Goal: Transaction & Acquisition: Purchase product/service

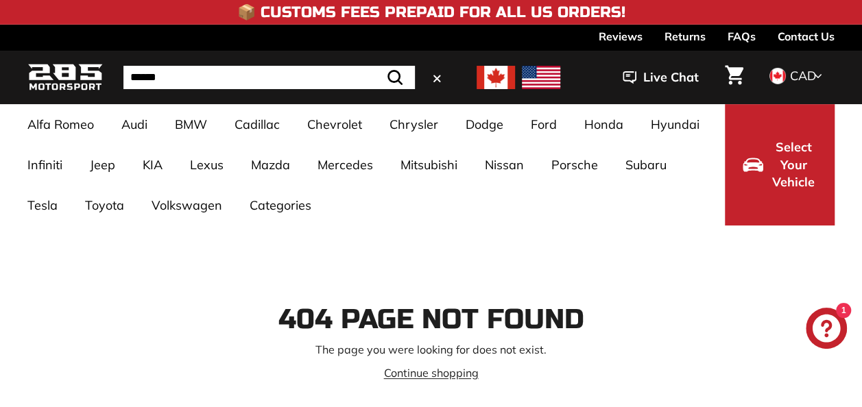
click at [240, 79] on input "Search" at bounding box center [268, 77] width 291 height 23
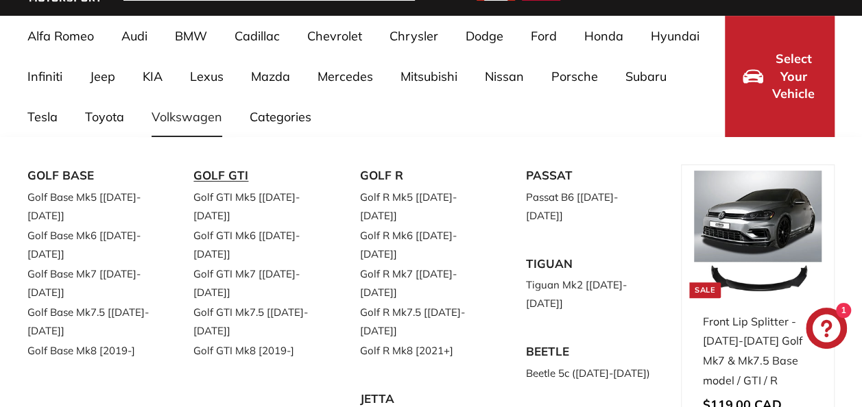
scroll to position [89, 0]
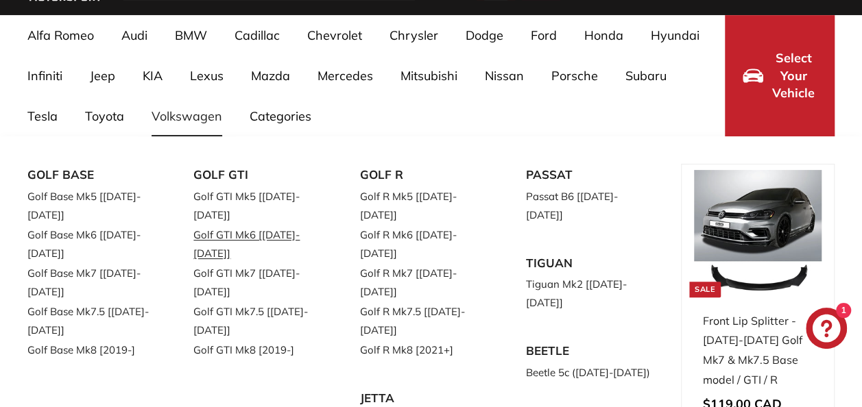
type input "**"
click at [254, 225] on link "Golf GTI Mk6 [[DATE]-[DATE]]" at bounding box center [256, 244] width 127 height 38
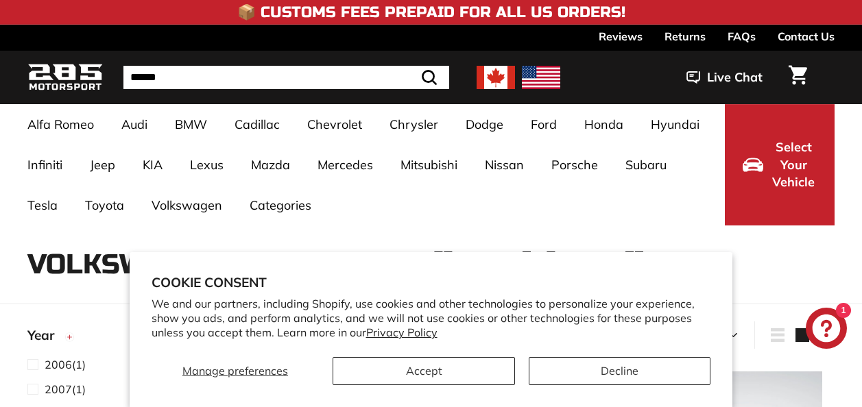
select select "**********"
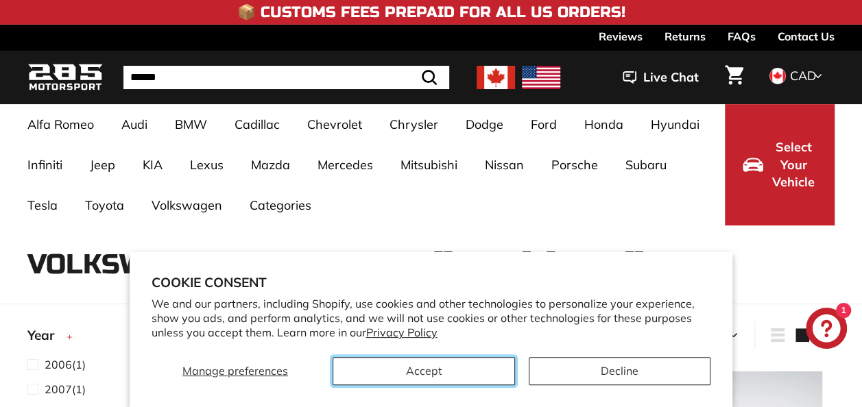
click at [402, 365] on button "Accept" at bounding box center [423, 371] width 182 height 28
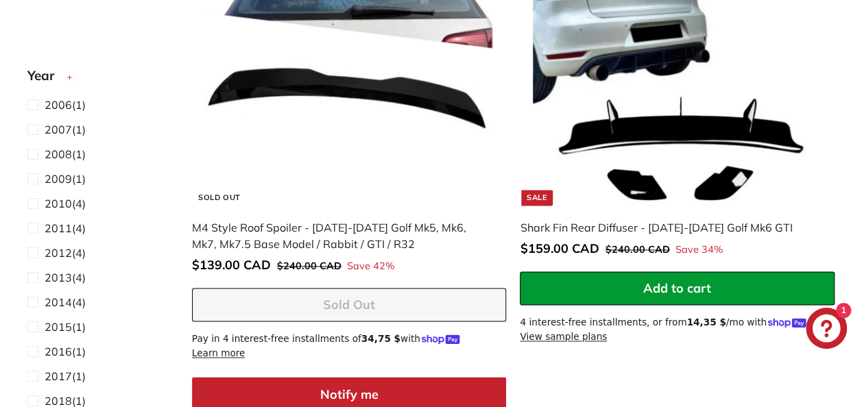
scroll to position [933, 0]
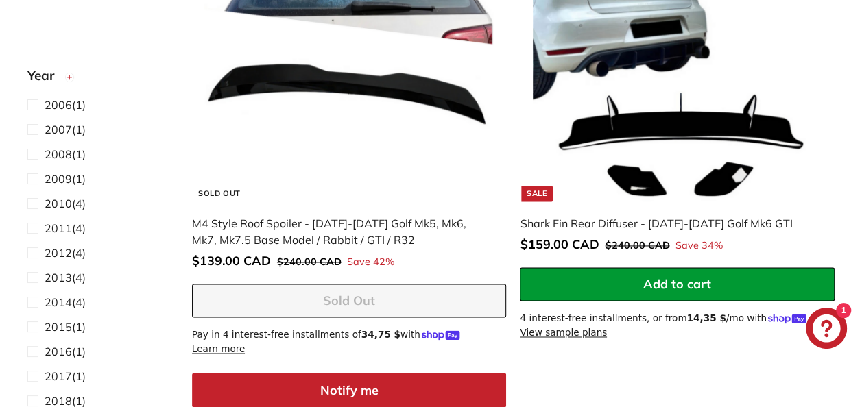
click at [586, 96] on img at bounding box center [677, 56] width 289 height 289
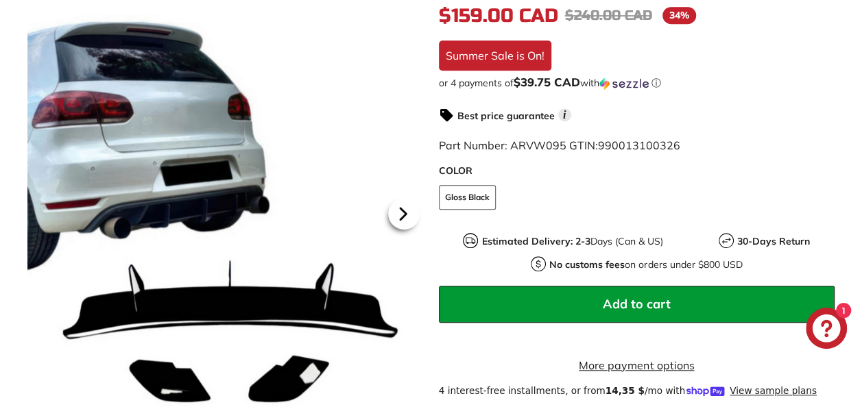
click at [403, 218] on icon at bounding box center [403, 214] width 32 height 32
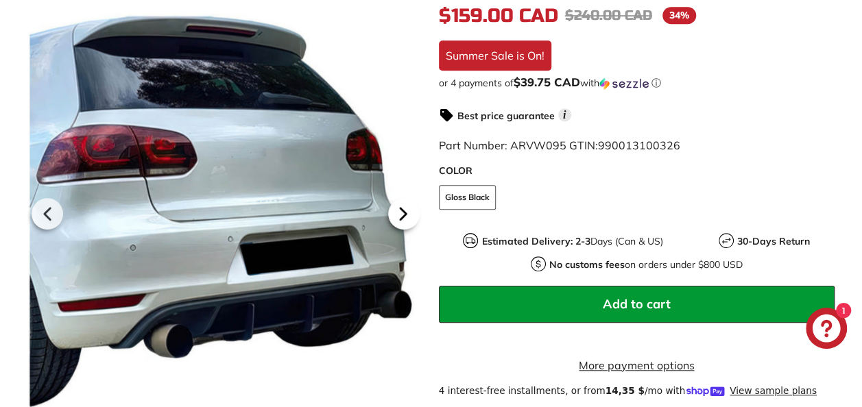
click at [403, 218] on icon at bounding box center [403, 214] width 32 height 32
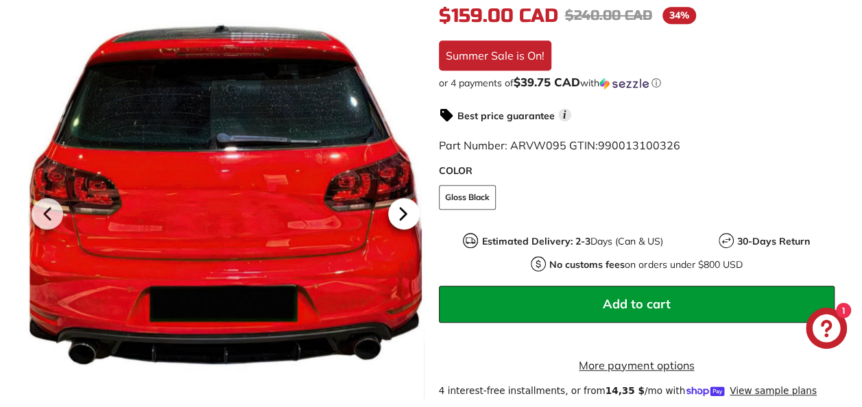
click at [403, 218] on icon at bounding box center [403, 214] width 32 height 32
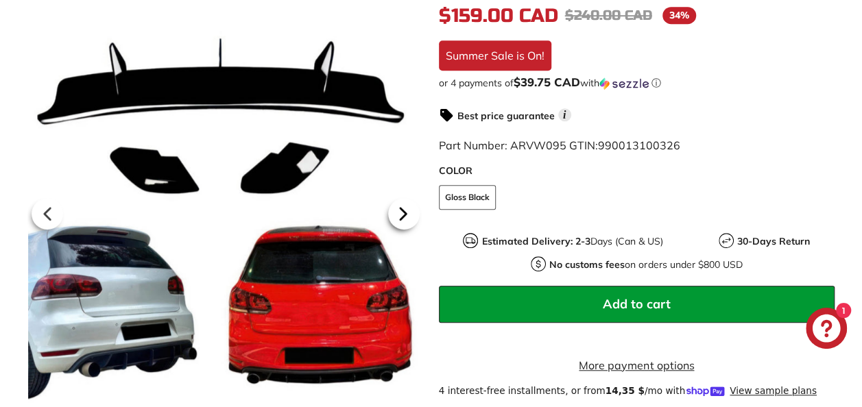
click at [403, 218] on icon at bounding box center [403, 214] width 32 height 32
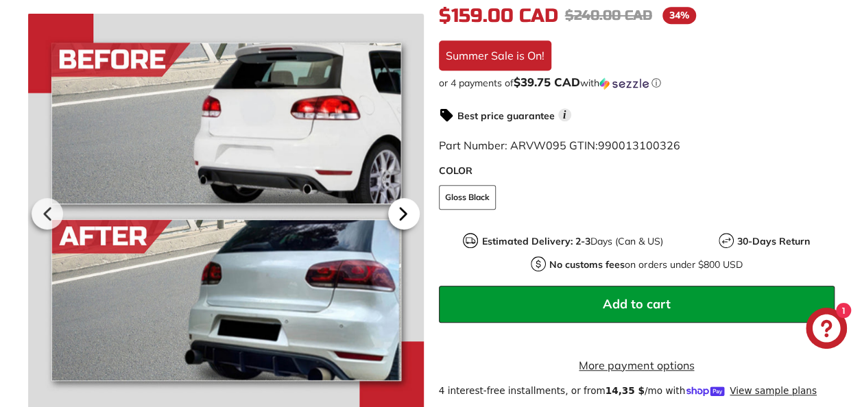
click at [403, 218] on icon at bounding box center [403, 214] width 32 height 32
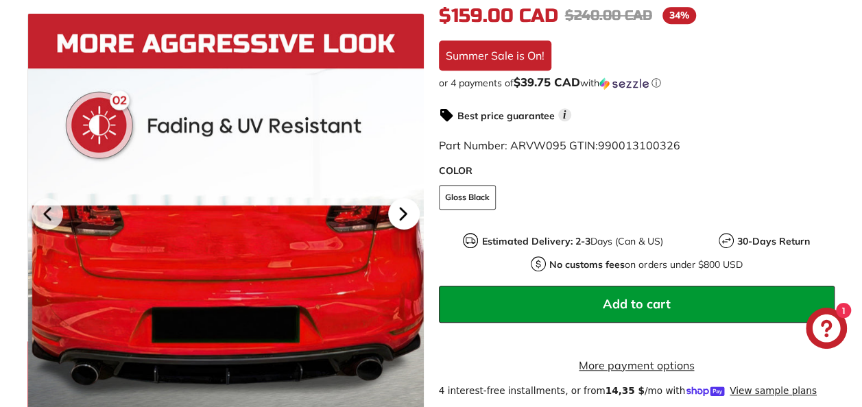
scroll to position [0, 207]
click at [403, 218] on icon at bounding box center [403, 214] width 32 height 32
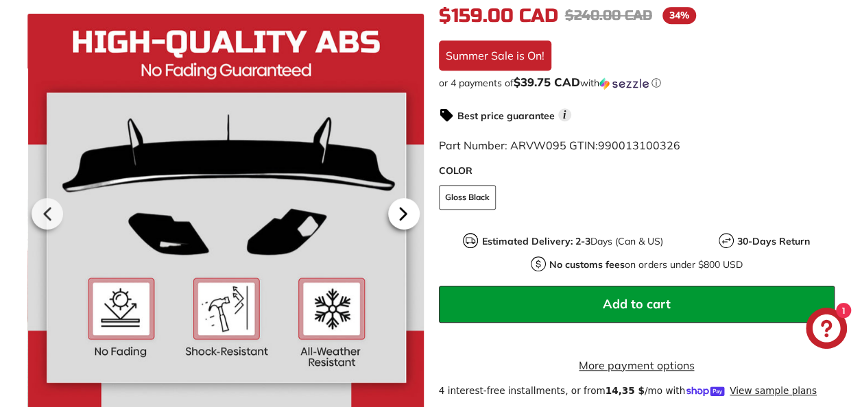
click at [403, 218] on icon at bounding box center [403, 214] width 32 height 32
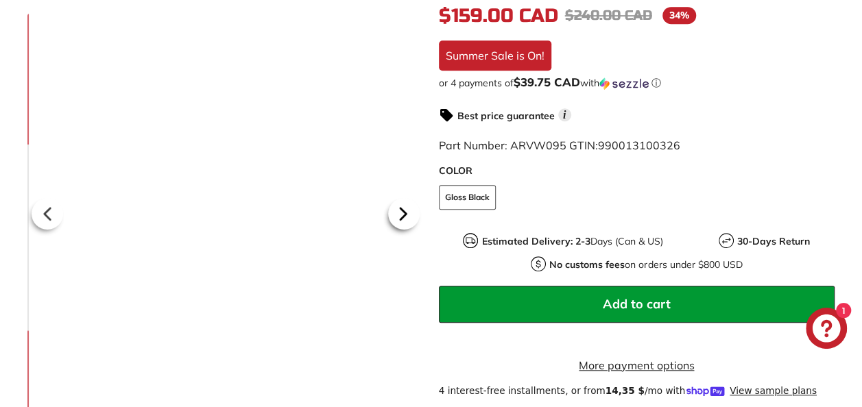
scroll to position [0, 269]
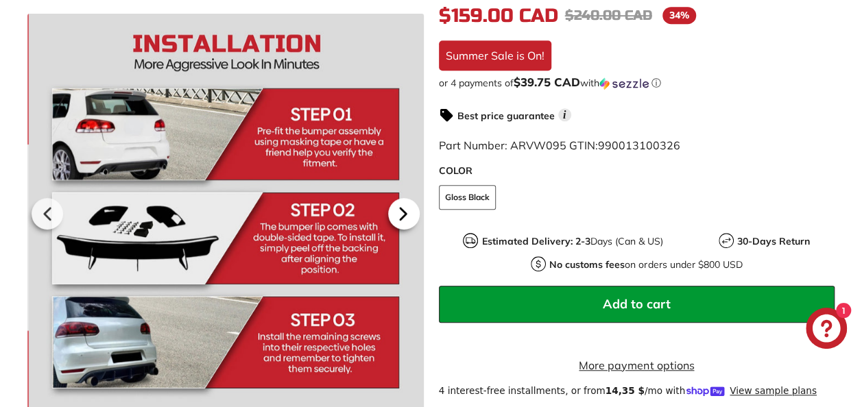
click at [403, 218] on icon at bounding box center [403, 214] width 32 height 32
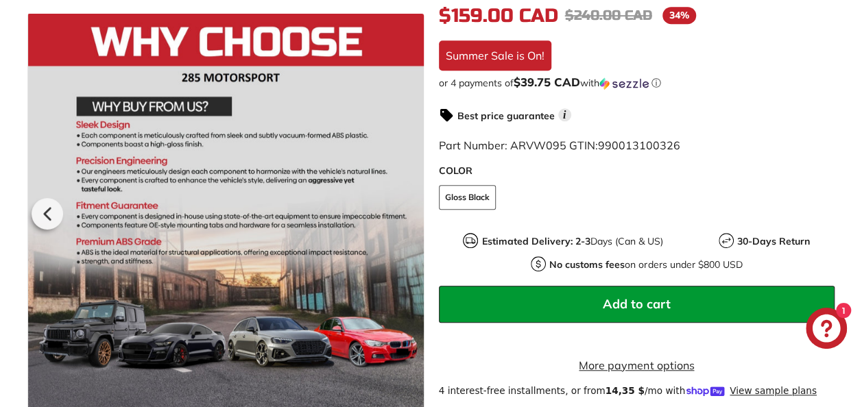
click at [403, 218] on div at bounding box center [226, 212] width 396 height 396
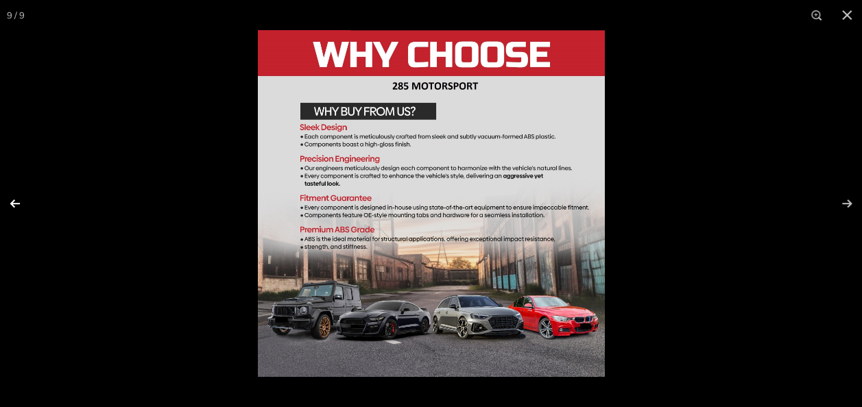
click at [12, 205] on button at bounding box center [24, 203] width 48 height 69
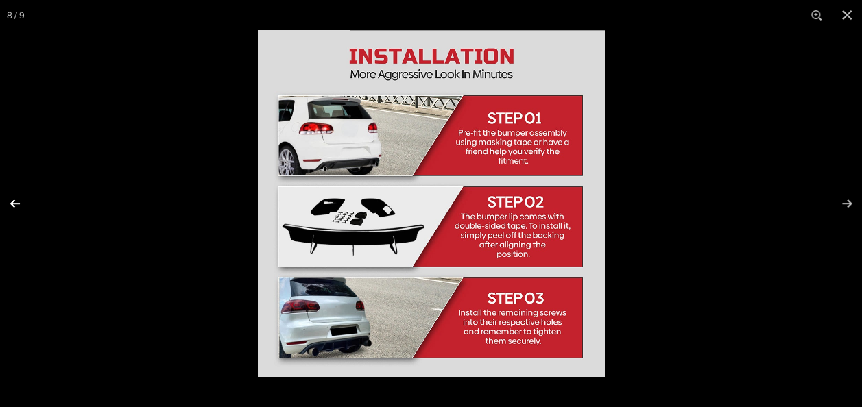
click at [12, 205] on button at bounding box center [24, 203] width 48 height 69
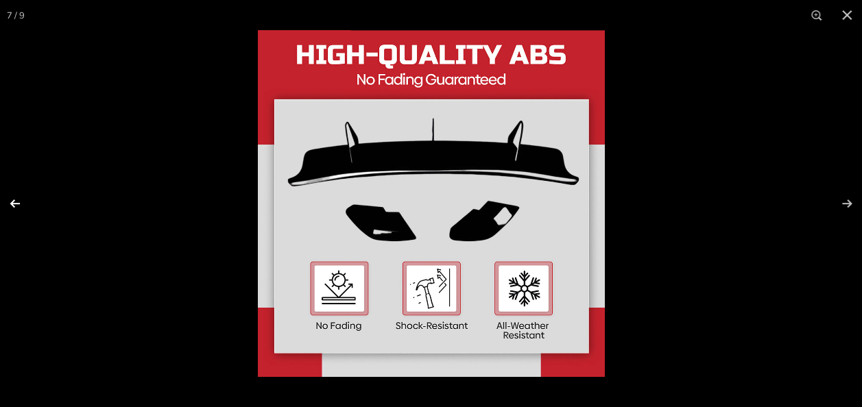
click at [12, 205] on button at bounding box center [24, 203] width 48 height 69
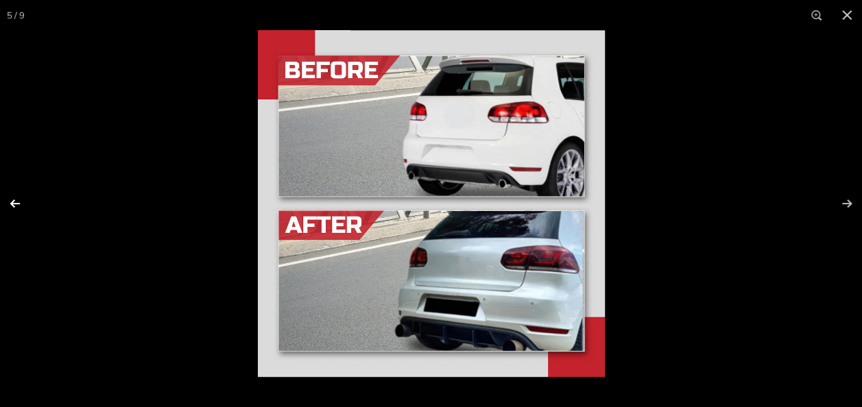
click at [12, 205] on button at bounding box center [24, 203] width 48 height 69
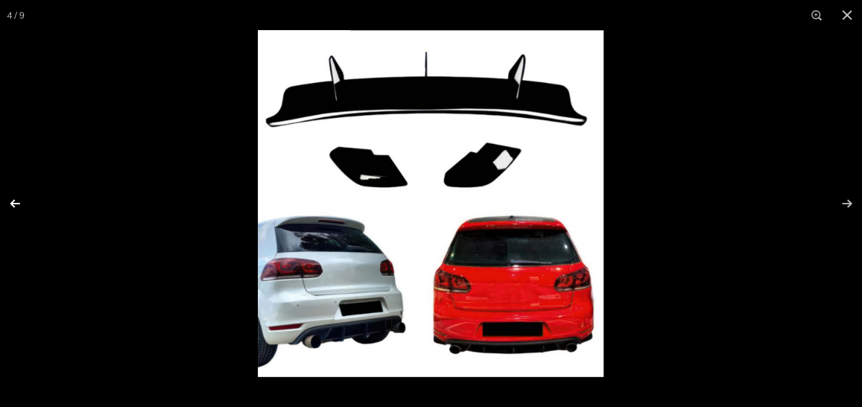
click at [12, 205] on button at bounding box center [24, 203] width 48 height 69
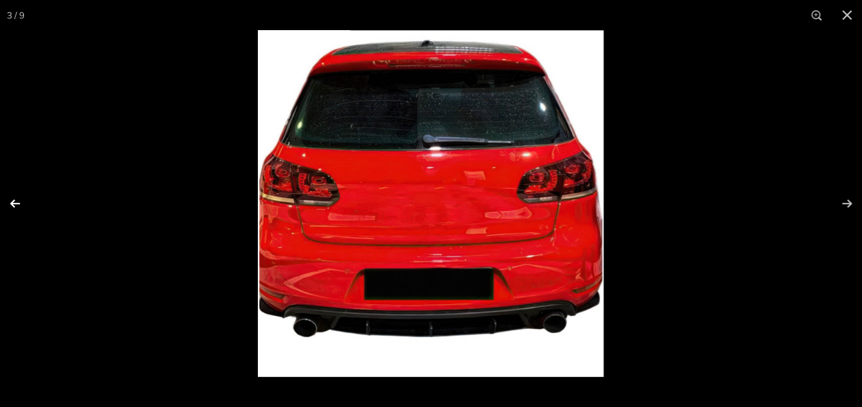
click at [12, 205] on button at bounding box center [24, 203] width 48 height 69
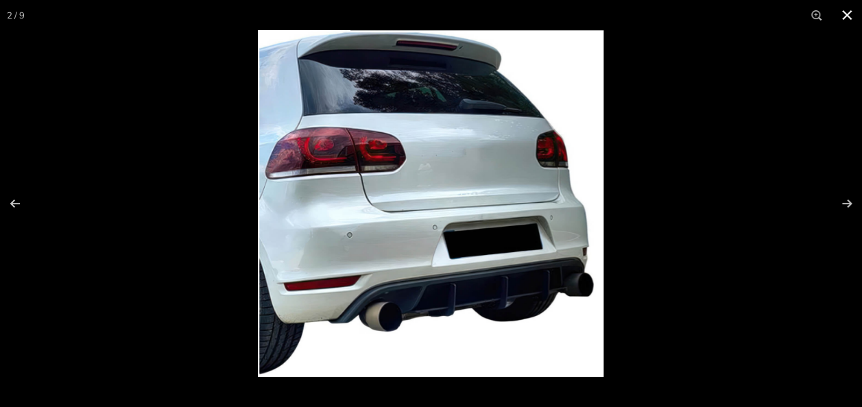
click at [846, 11] on button at bounding box center [846, 15] width 30 height 30
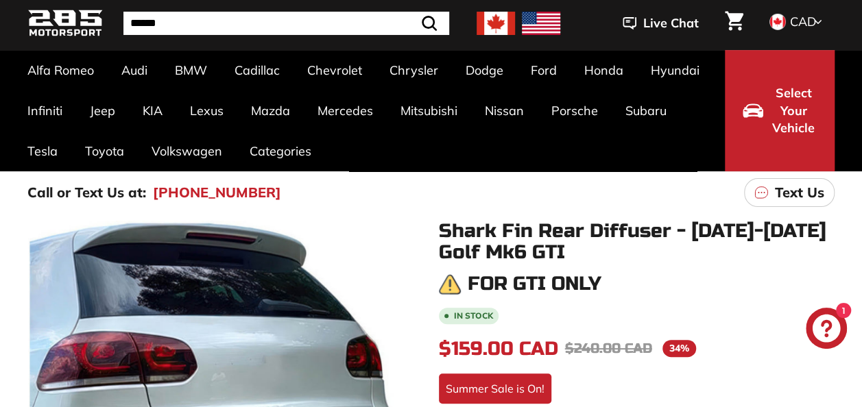
scroll to position [53, 0]
